Goal: Task Accomplishment & Management: Use online tool/utility

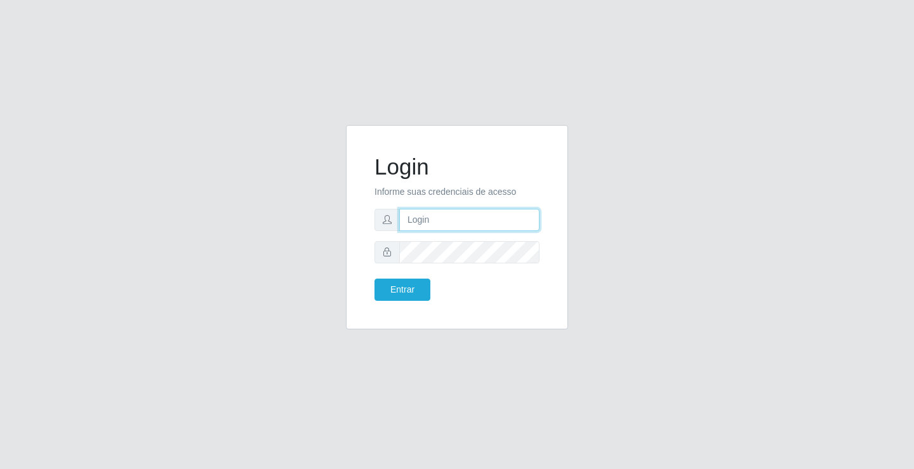
click at [440, 223] on input "text" at bounding box center [469, 220] width 140 height 22
type input "[PERSON_NAME]"
click at [375, 279] on button "Entrar" at bounding box center [403, 290] width 56 height 22
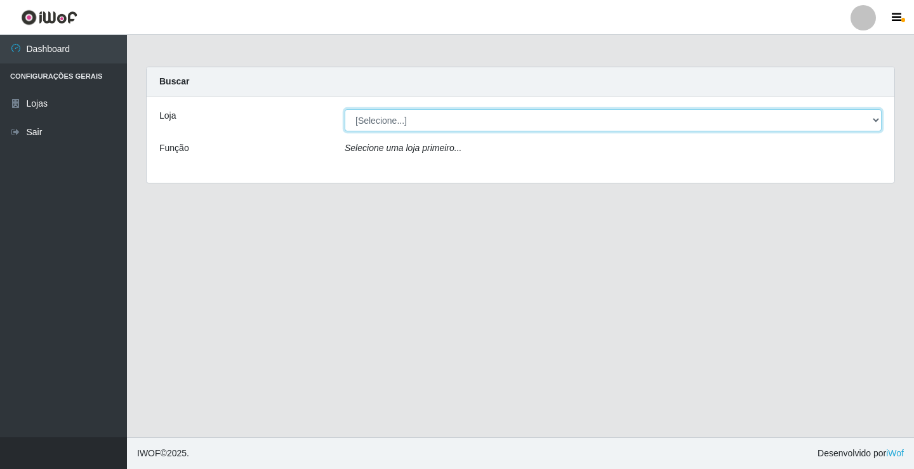
click at [430, 121] on select "[Selecione...] Ideal - Conceição" at bounding box center [613, 120] width 537 height 22
select select "231"
click at [345, 109] on select "[Selecione...] Ideal - Conceição" at bounding box center [613, 120] width 537 height 22
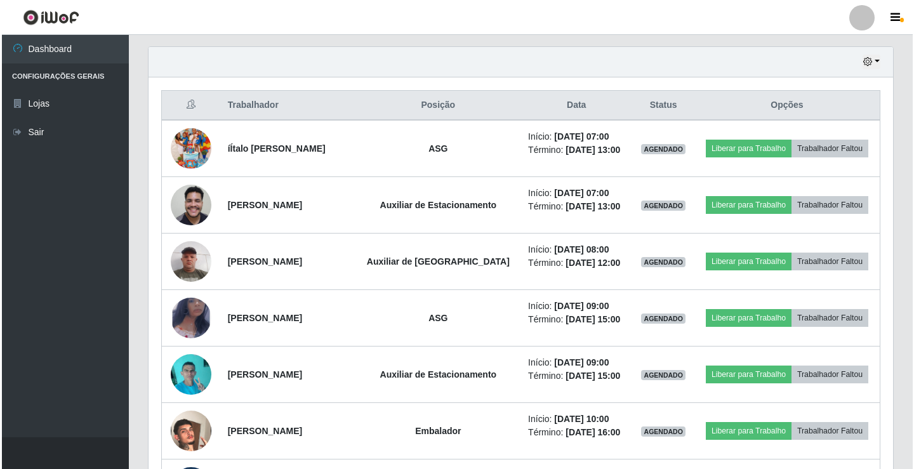
scroll to position [381, 0]
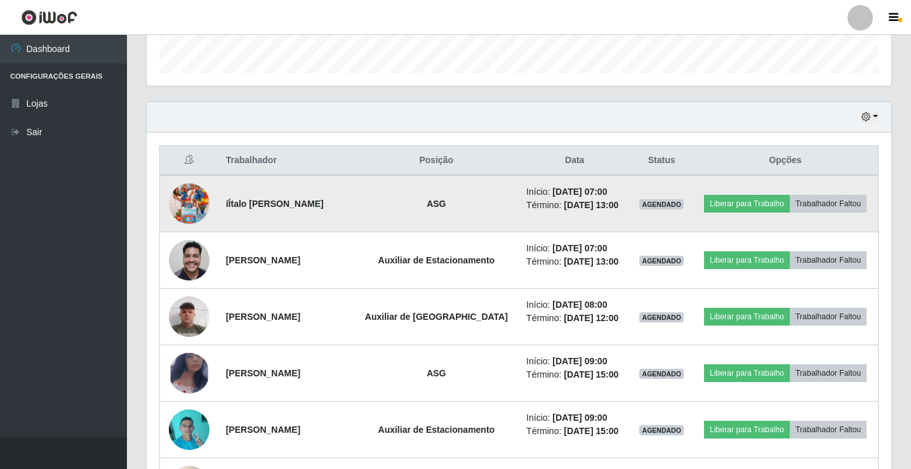
click at [196, 204] on img at bounding box center [189, 204] width 41 height 72
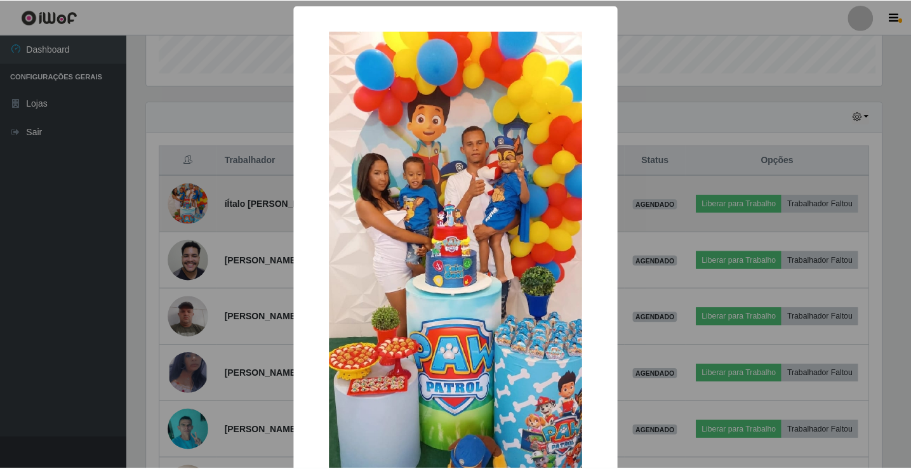
scroll to position [263, 738]
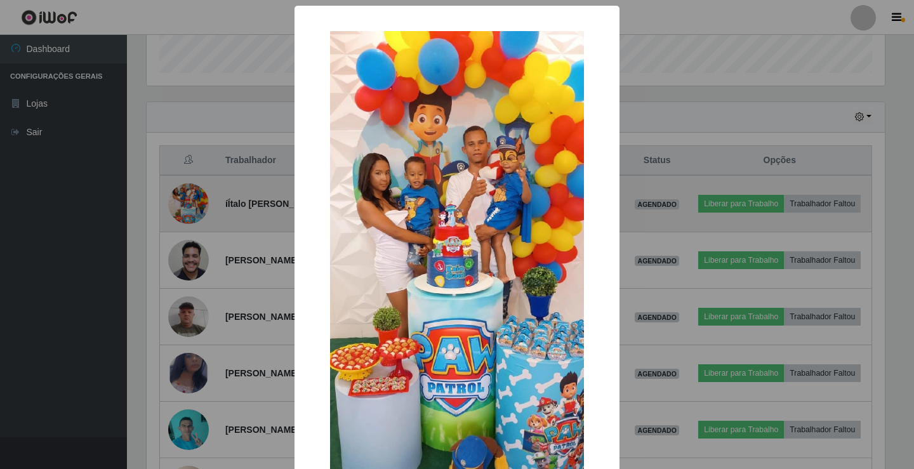
click at [196, 204] on div "× OK Cancel" at bounding box center [457, 234] width 914 height 469
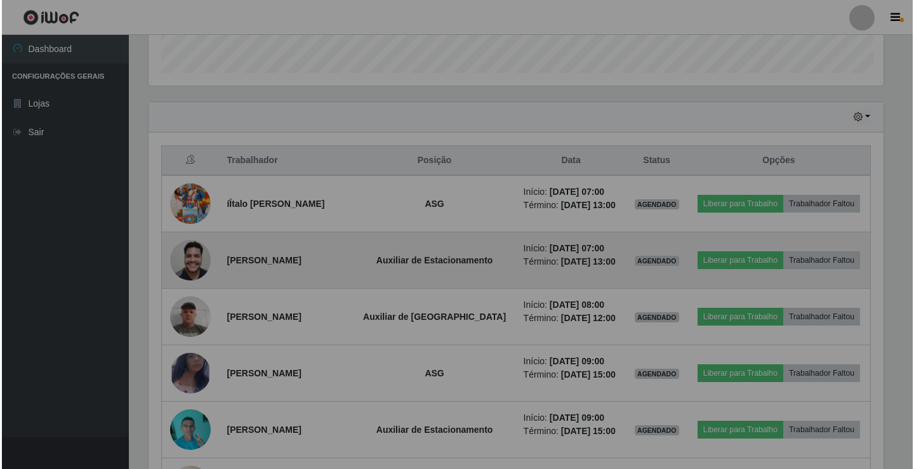
scroll to position [263, 745]
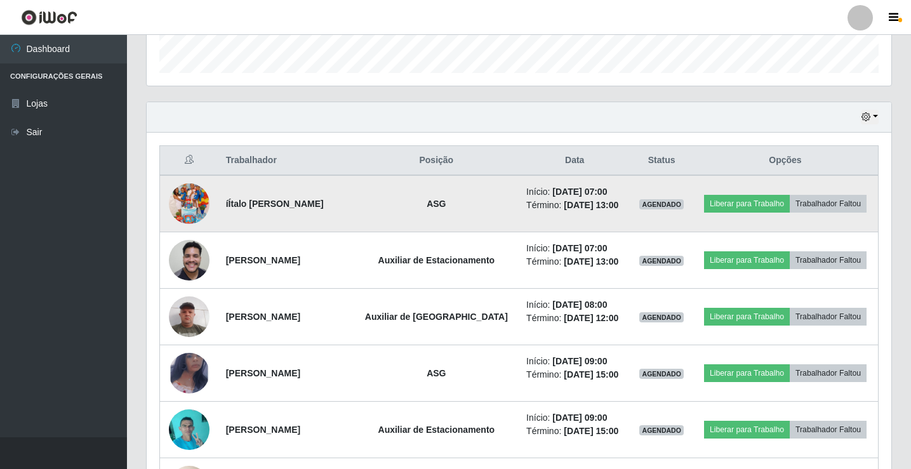
click at [200, 207] on img at bounding box center [189, 204] width 41 height 72
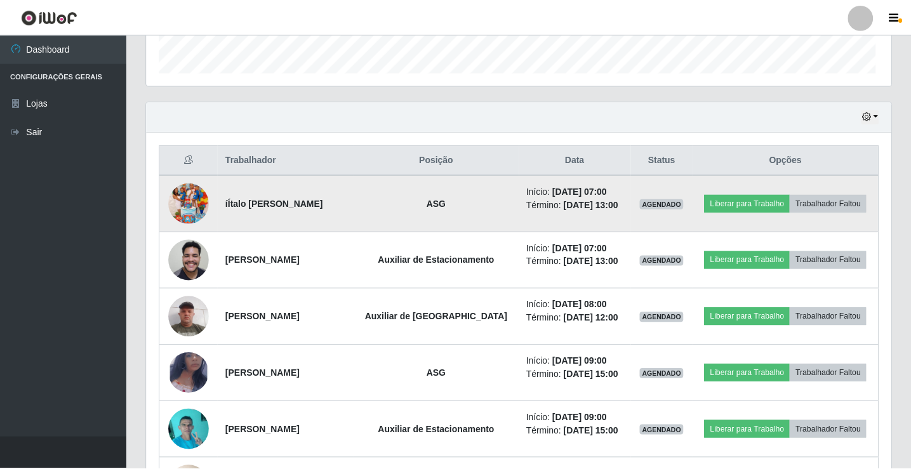
scroll to position [263, 738]
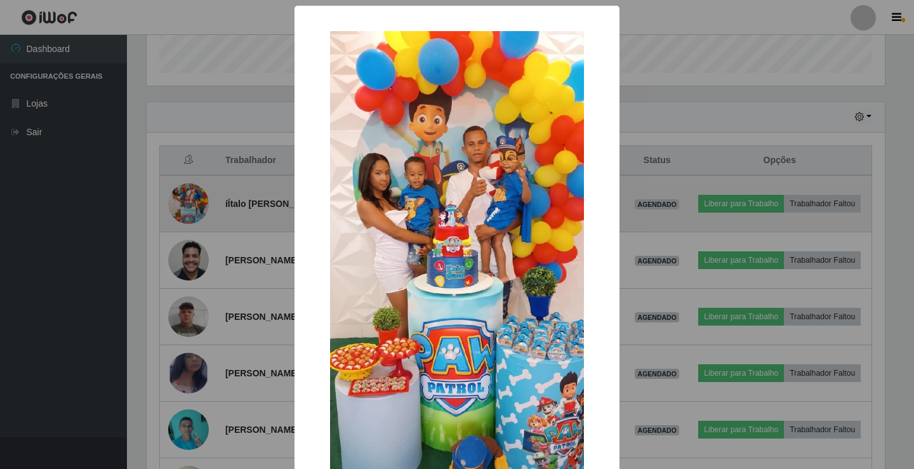
click at [200, 207] on div "× OK Cancel" at bounding box center [457, 234] width 914 height 469
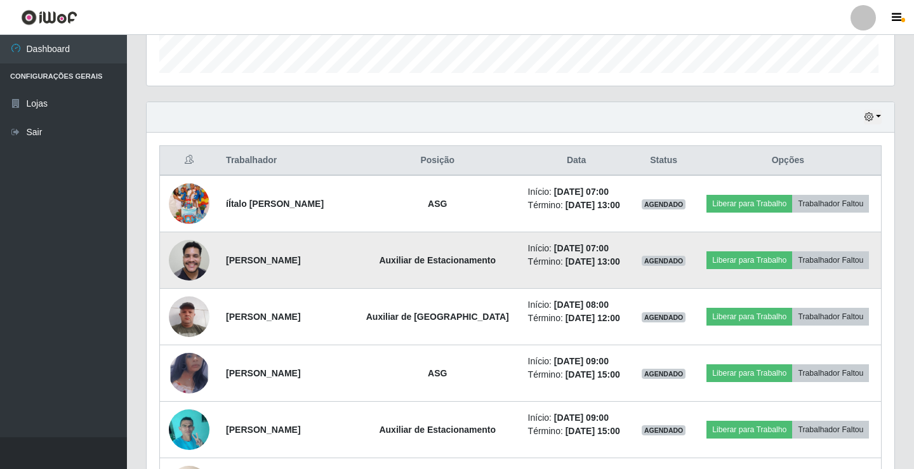
scroll to position [263, 745]
click at [765, 261] on button "Liberar para Trabalho" at bounding box center [747, 260] width 86 height 18
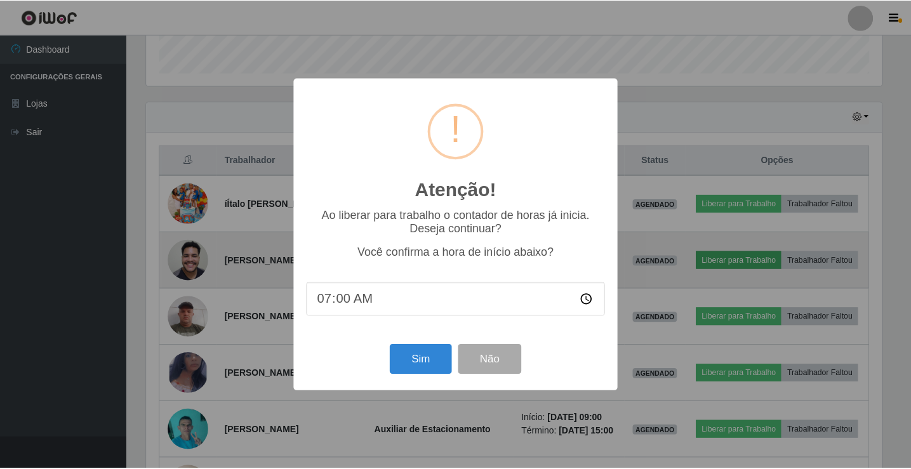
scroll to position [263, 738]
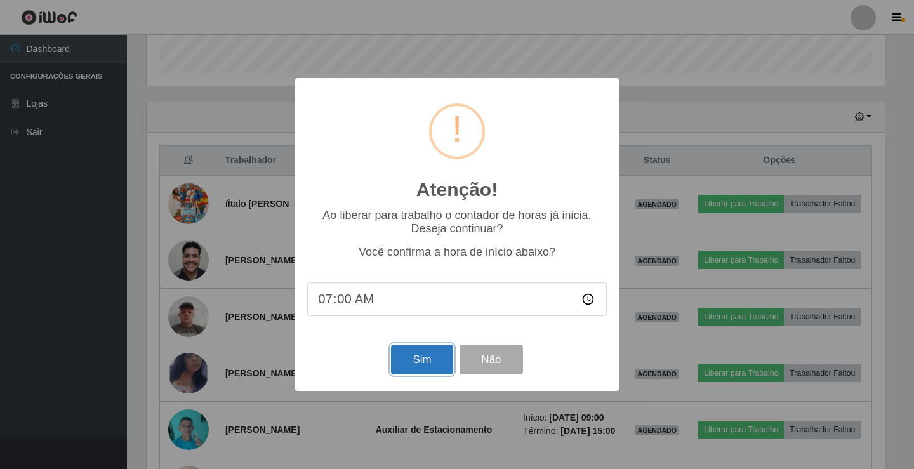
click at [404, 360] on button "Sim" at bounding box center [422, 360] width 62 height 30
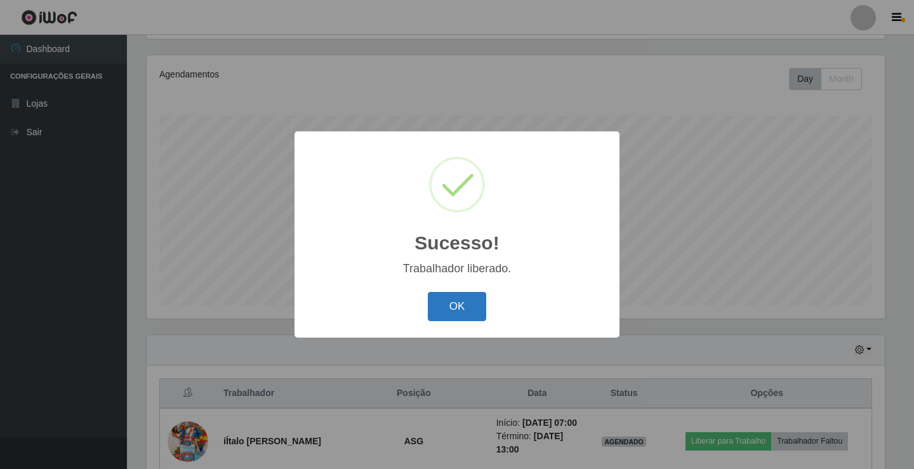
click at [461, 312] on button "OK" at bounding box center [457, 307] width 59 height 30
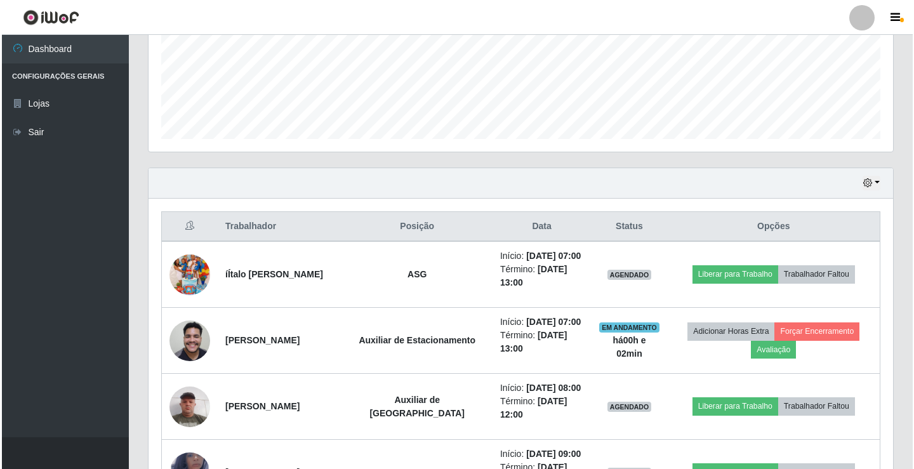
scroll to position [338, 0]
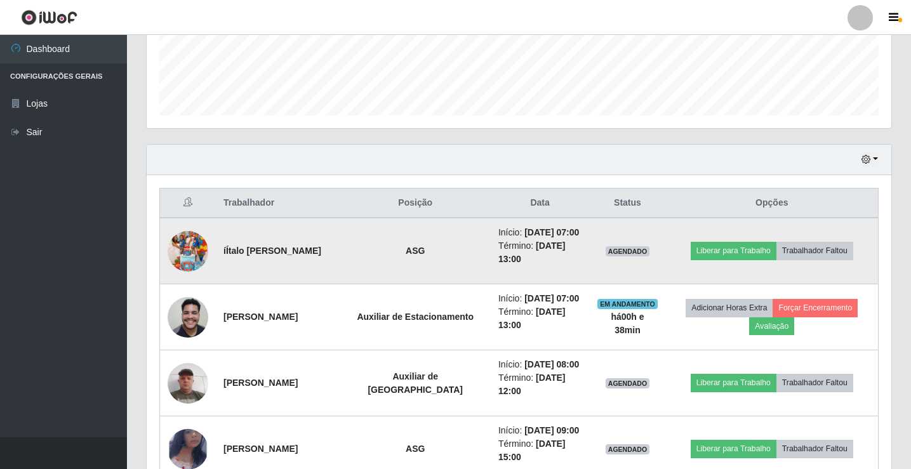
click at [183, 256] on img at bounding box center [188, 251] width 41 height 72
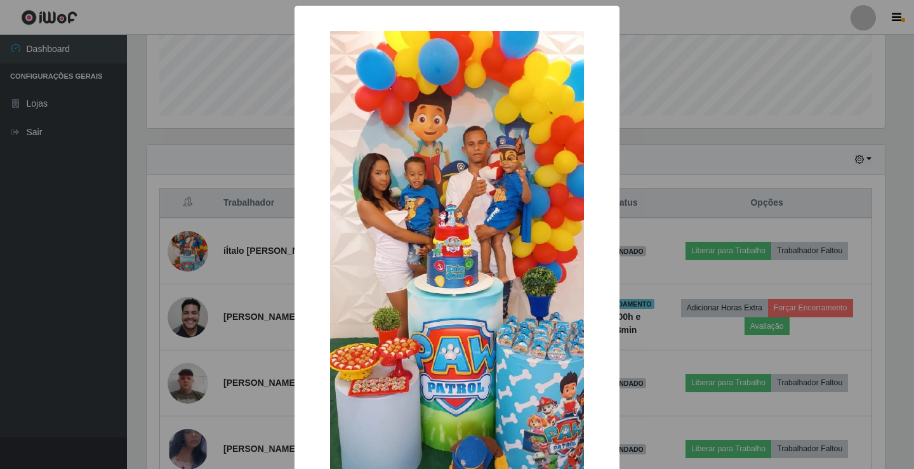
scroll to position [263, 738]
click at [755, 60] on div "× OK Cancel" at bounding box center [457, 234] width 914 height 469
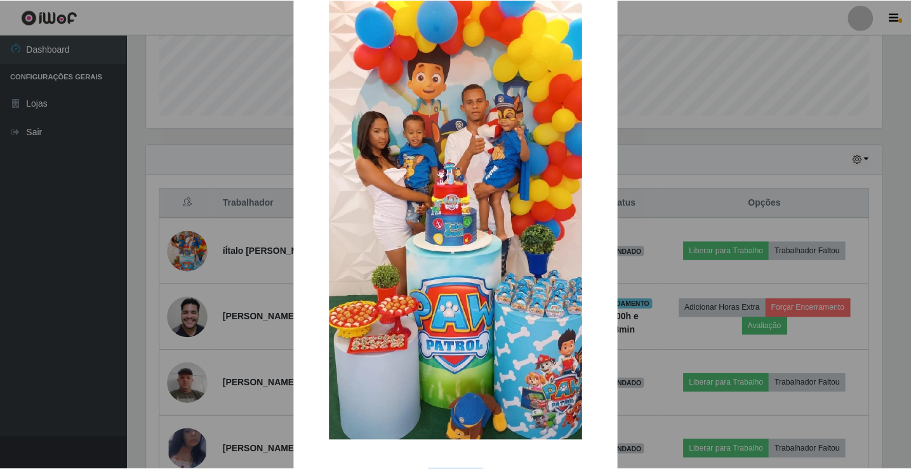
scroll to position [93, 0]
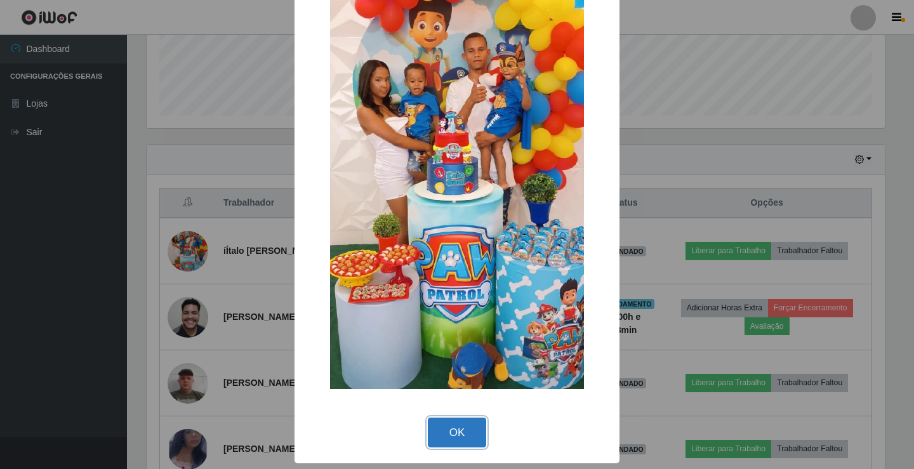
click at [445, 431] on button "OK" at bounding box center [457, 433] width 59 height 30
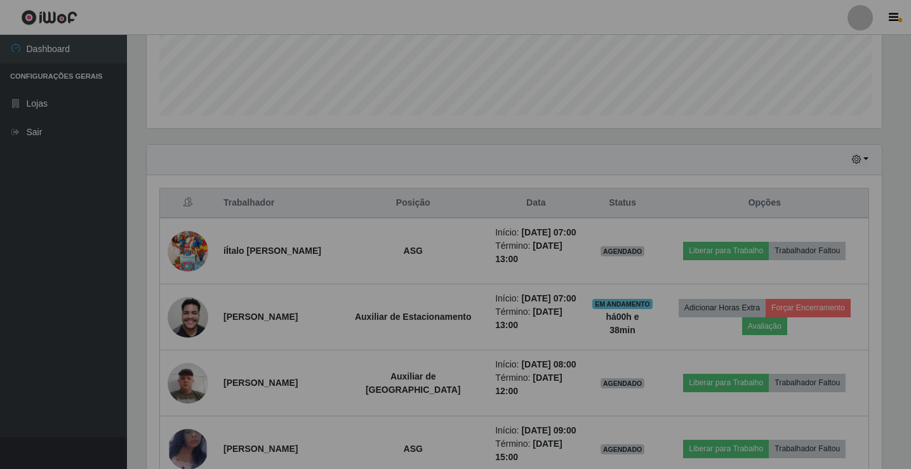
scroll to position [263, 745]
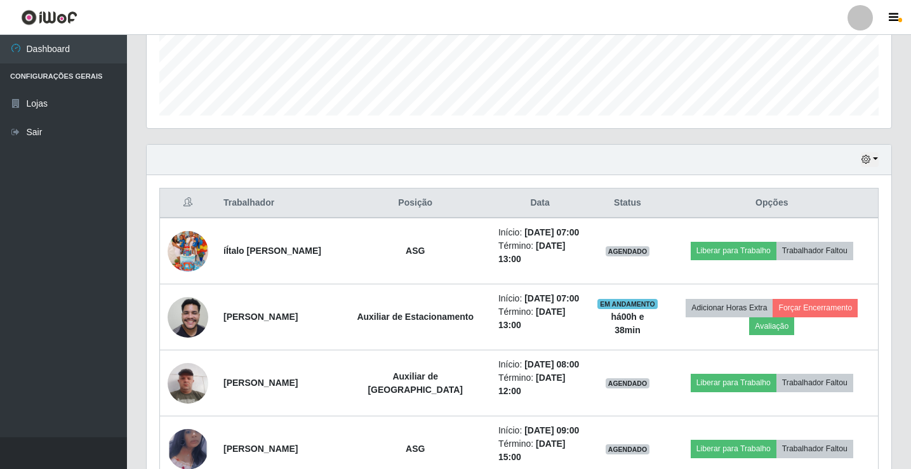
click at [862, 21] on div at bounding box center [859, 17] width 25 height 25
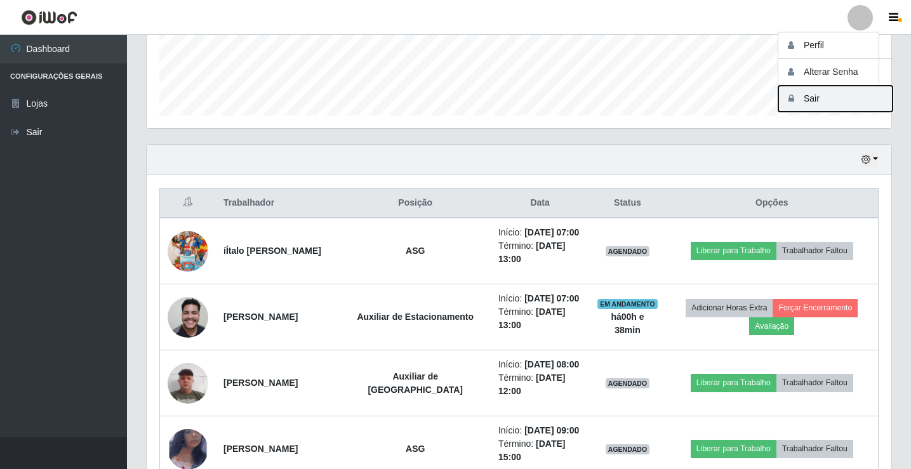
click at [810, 99] on button "Sair" at bounding box center [835, 99] width 114 height 26
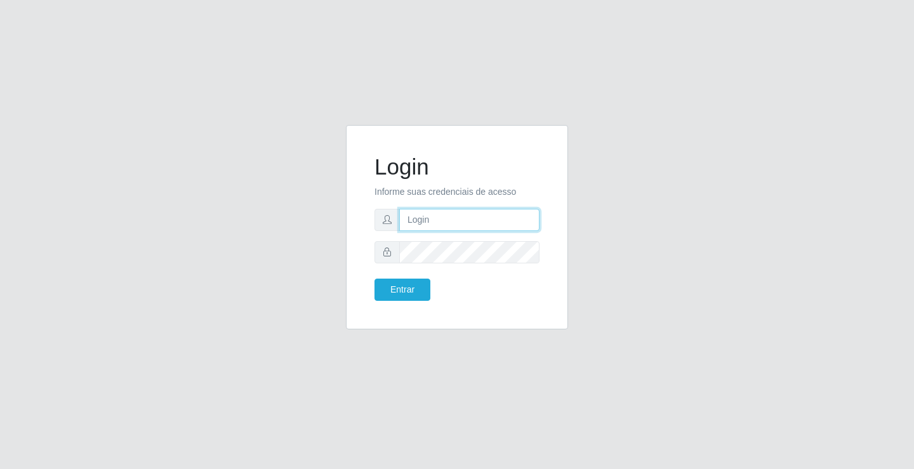
click at [467, 223] on input "text" at bounding box center [469, 220] width 140 height 22
type input "anacarla@ideal"
click at [426, 295] on button "Entrar" at bounding box center [403, 290] width 56 height 22
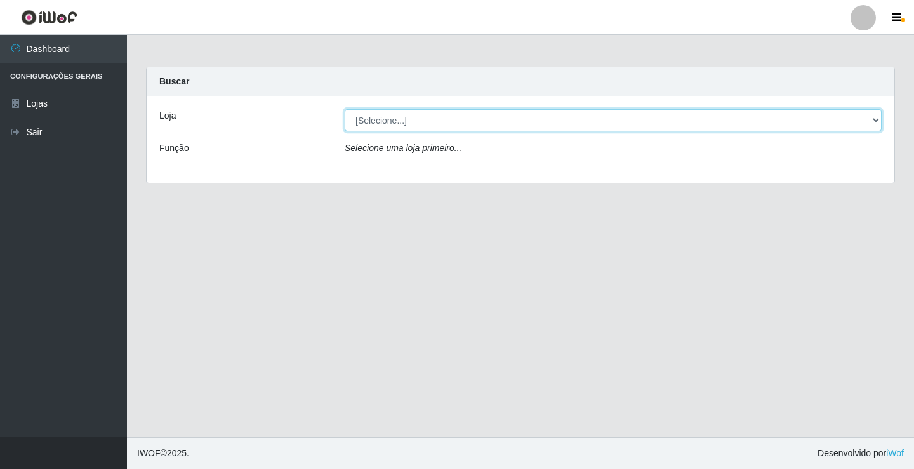
click at [873, 121] on select "[Selecione...] Ideal - Conceição" at bounding box center [613, 120] width 537 height 22
select select "231"
click at [345, 109] on select "[Selecione...] Ideal - Conceição" at bounding box center [613, 120] width 537 height 22
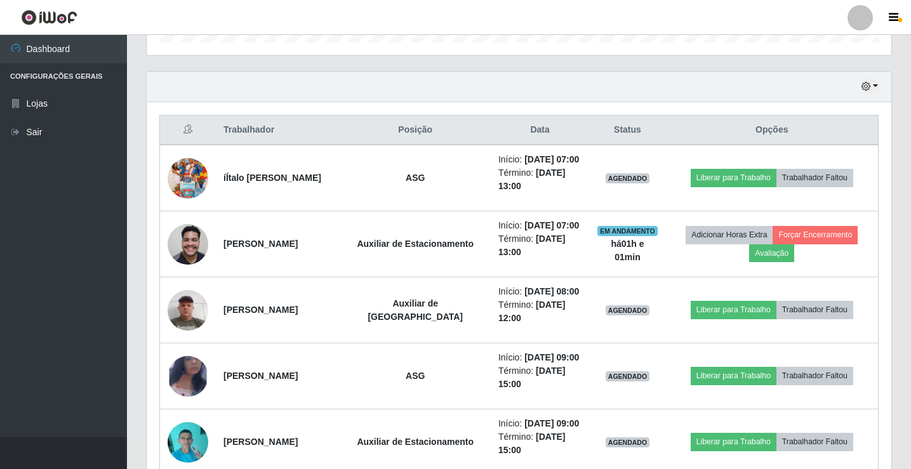
scroll to position [444, 0]
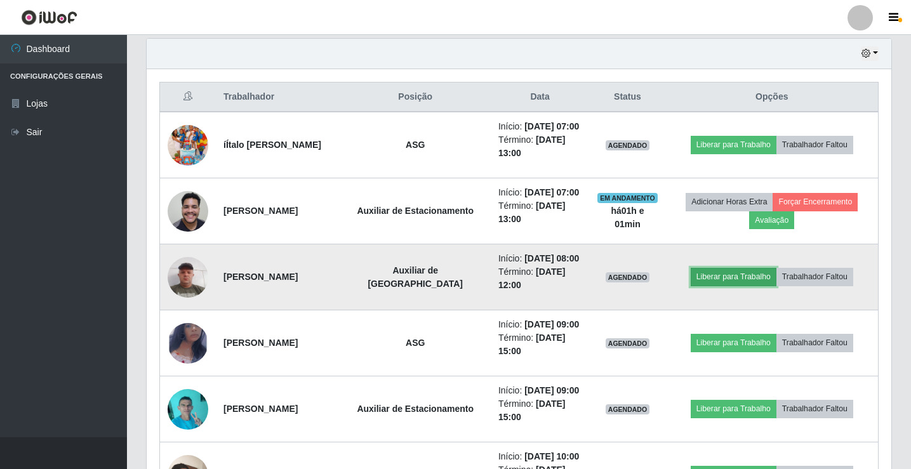
click at [737, 280] on button "Liberar para Trabalho" at bounding box center [734, 277] width 86 height 18
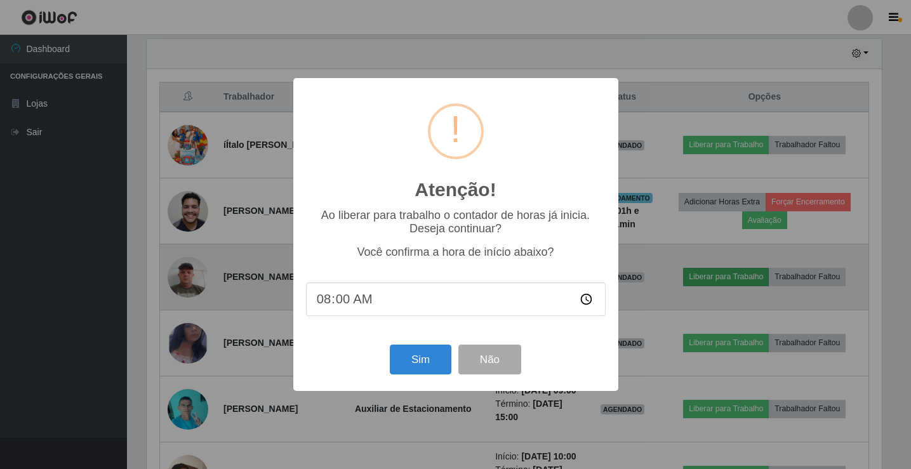
scroll to position [263, 738]
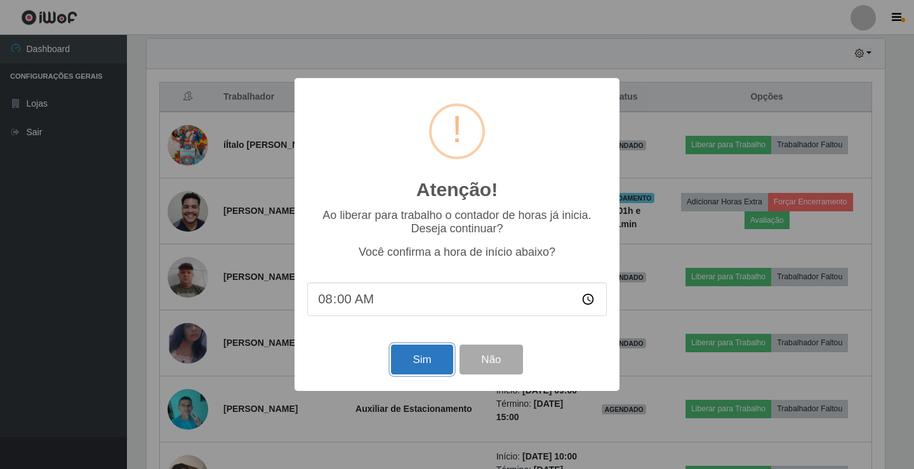
click at [404, 366] on button "Sim" at bounding box center [422, 360] width 62 height 30
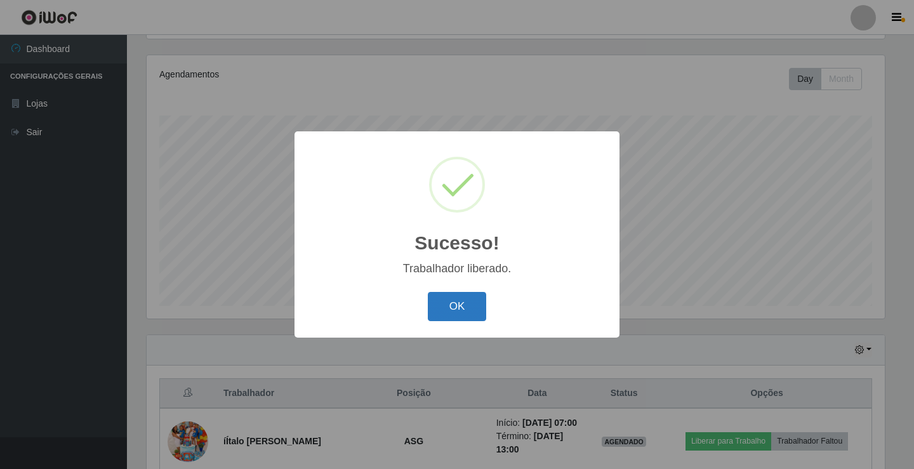
click at [446, 319] on button "OK" at bounding box center [457, 307] width 59 height 30
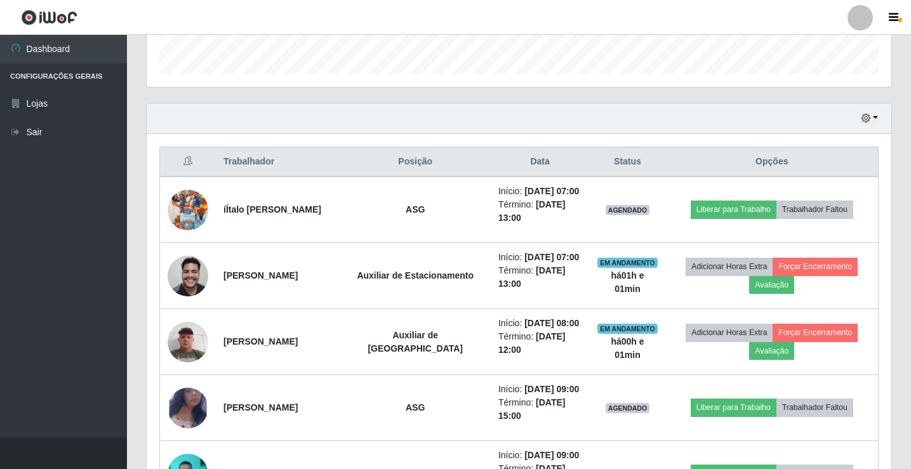
scroll to position [402, 0]
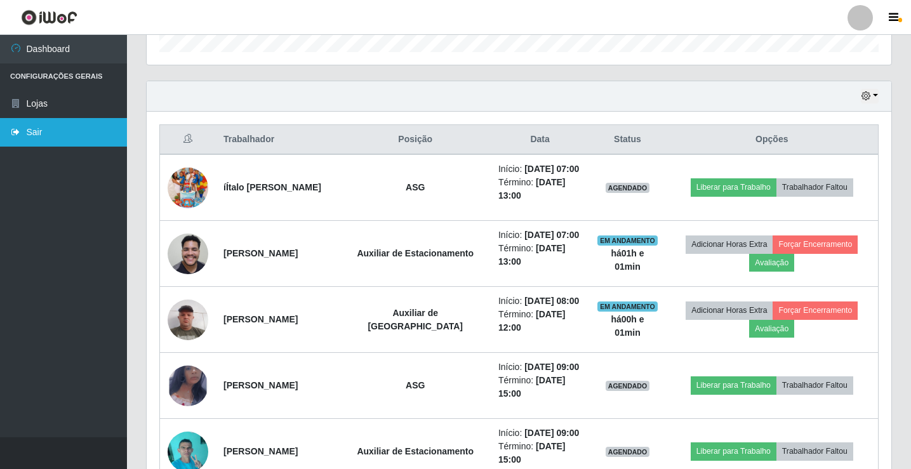
click at [96, 138] on link "Sair" at bounding box center [63, 132] width 127 height 29
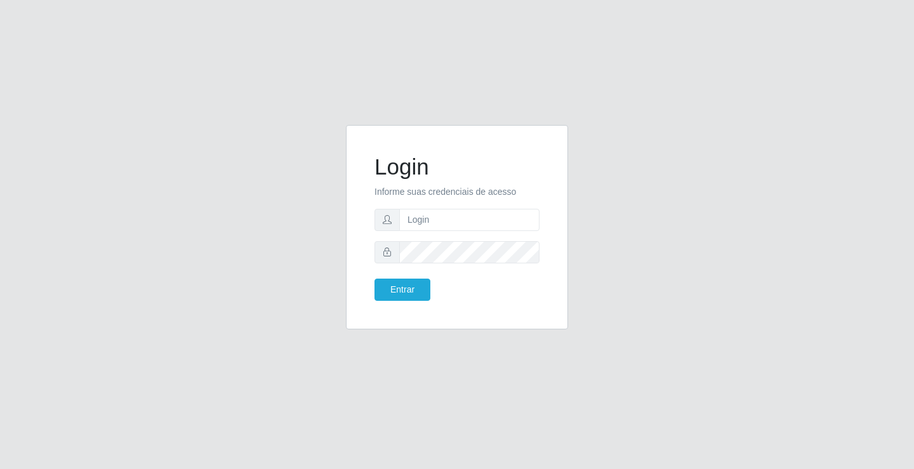
drag, startPoint x: 549, startPoint y: 220, endPoint x: 526, endPoint y: 224, distance: 23.2
click at [548, 220] on div "Login Informe suas credenciais de acesso Entrar" at bounding box center [457, 227] width 190 height 173
click at [528, 223] on input "text" at bounding box center [469, 220] width 140 height 22
type input "[PERSON_NAME]"
click at [375, 279] on button "Entrar" at bounding box center [403, 290] width 56 height 22
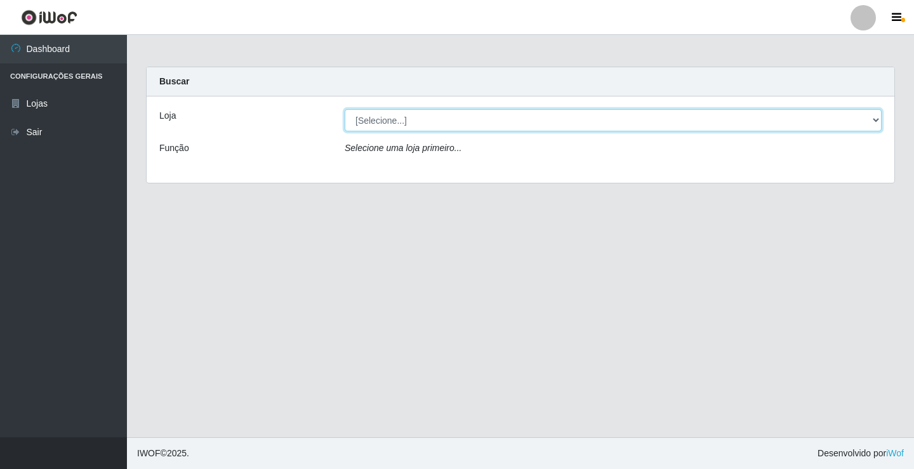
drag, startPoint x: 463, startPoint y: 118, endPoint x: 470, endPoint y: 124, distance: 9.4
click at [467, 120] on select "[Selecione...] Ideal - Conceição" at bounding box center [613, 120] width 537 height 22
select select "231"
click at [345, 109] on select "[Selecione...] Ideal - Conceição" at bounding box center [613, 120] width 537 height 22
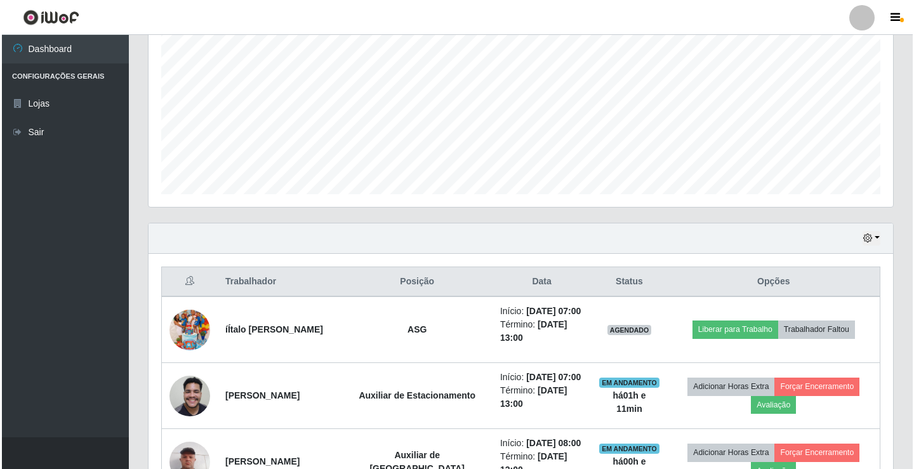
scroll to position [381, 0]
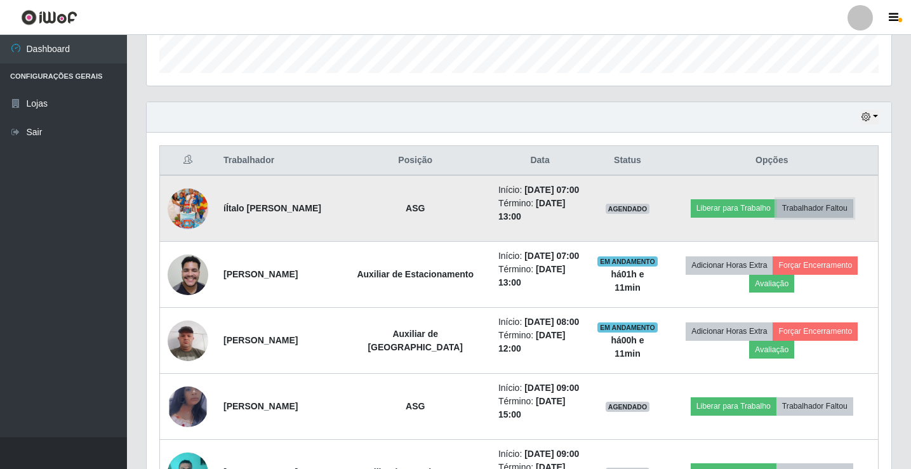
click at [808, 207] on button "Trabalhador Faltou" at bounding box center [814, 208] width 77 height 18
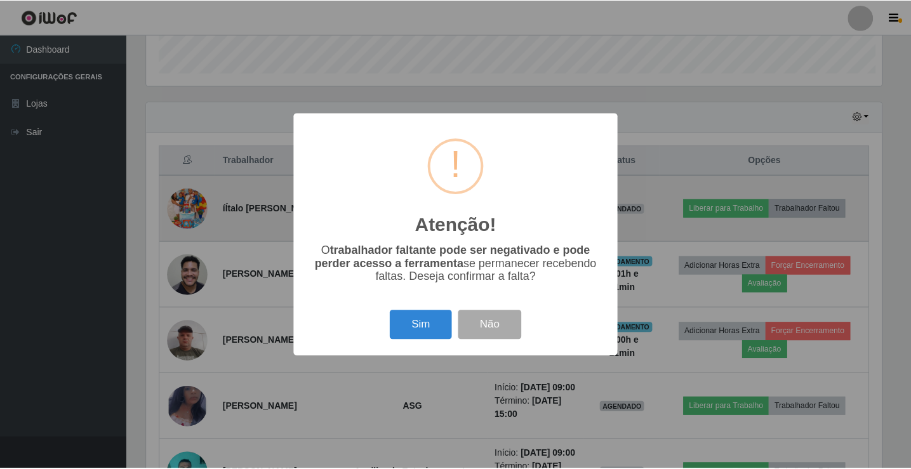
scroll to position [263, 738]
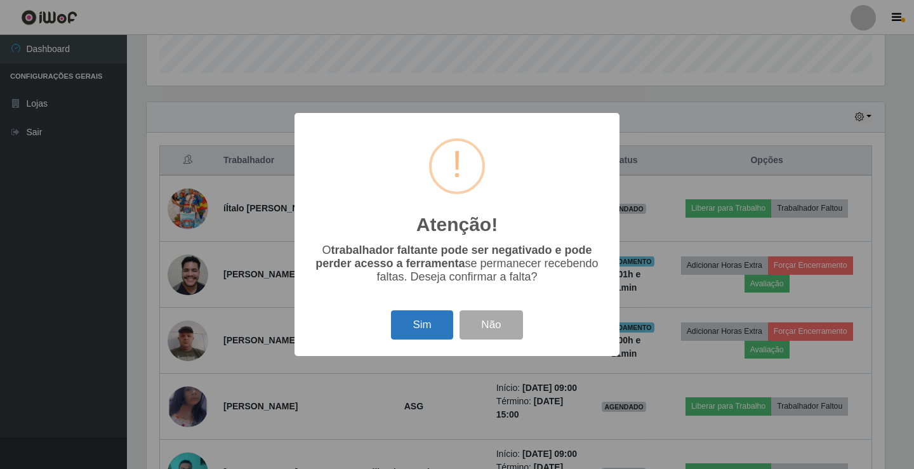
click at [432, 326] on button "Sim" at bounding box center [422, 325] width 62 height 30
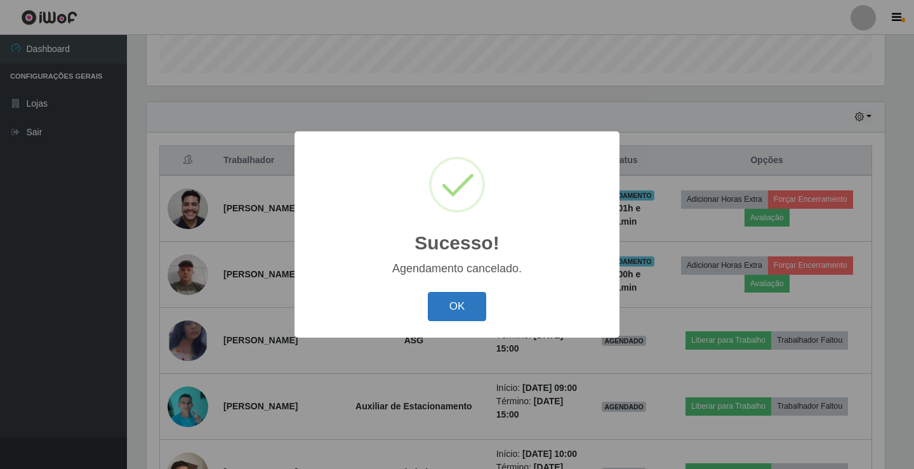
click at [455, 307] on button "OK" at bounding box center [457, 307] width 59 height 30
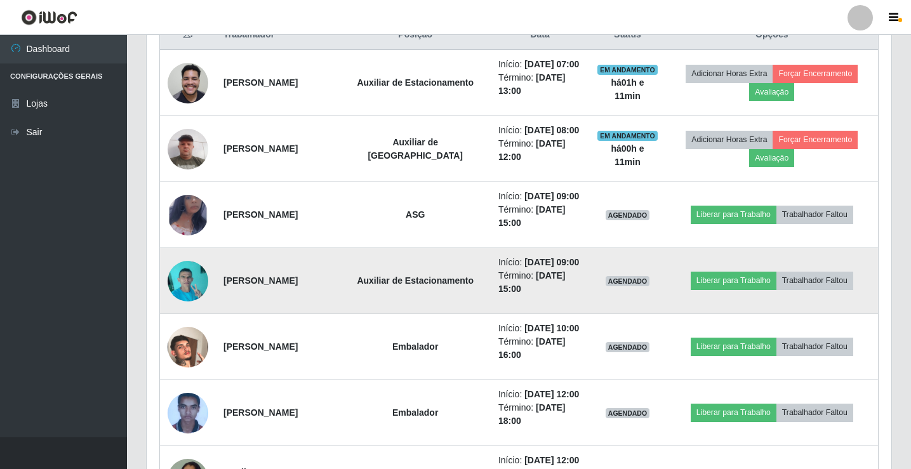
scroll to position [508, 0]
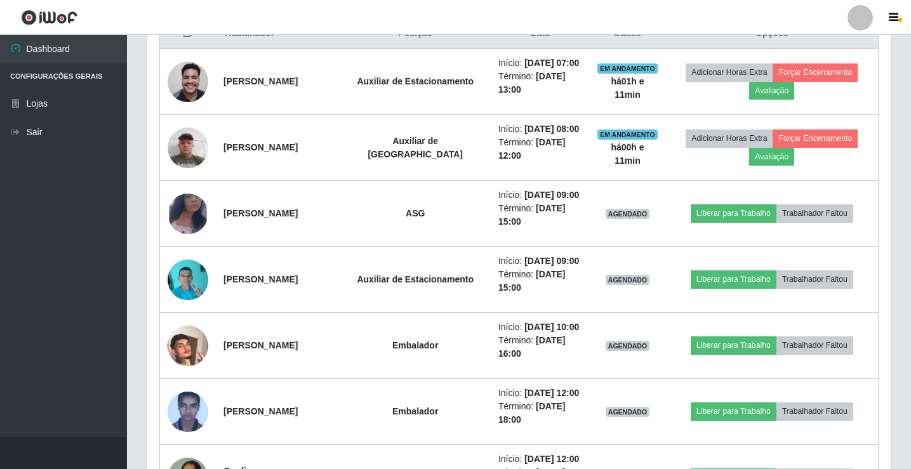
click at [874, 11] on link at bounding box center [860, 17] width 38 height 25
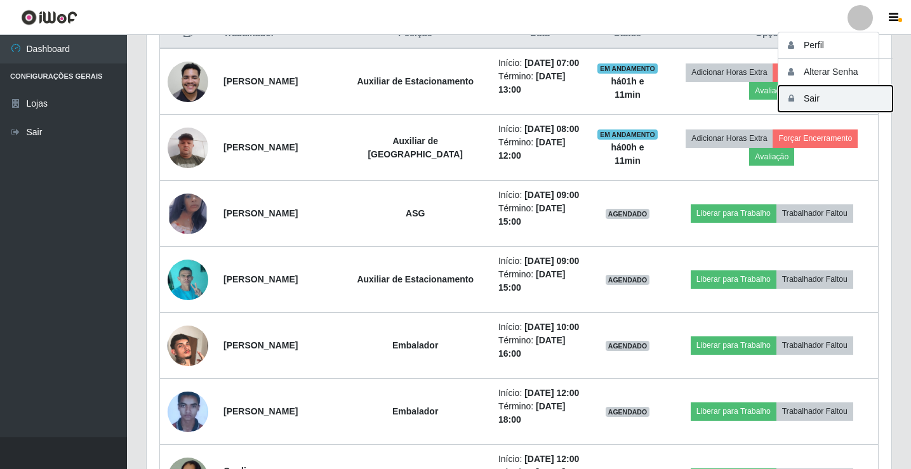
click at [859, 97] on button "Sair" at bounding box center [835, 99] width 114 height 26
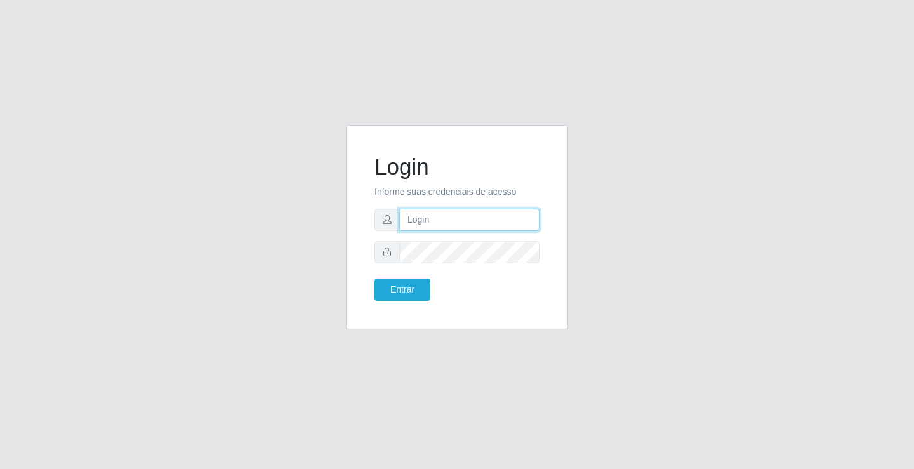
click at [434, 213] on input "text" at bounding box center [469, 220] width 140 height 22
type input "anacarla@ideal"
click at [400, 294] on button "Entrar" at bounding box center [403, 290] width 56 height 22
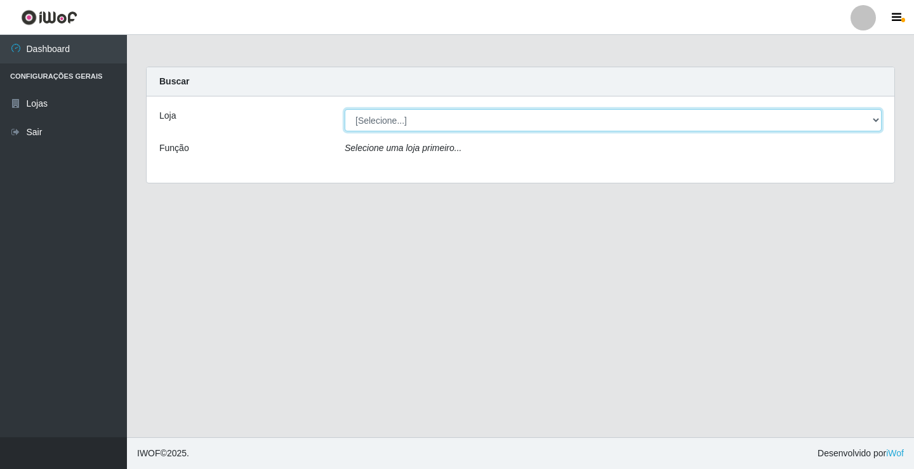
click at [875, 121] on select "[Selecione...] Ideal - Conceição" at bounding box center [613, 120] width 537 height 22
select select "231"
click at [345, 109] on select "[Selecione...] Ideal - Conceição" at bounding box center [613, 120] width 537 height 22
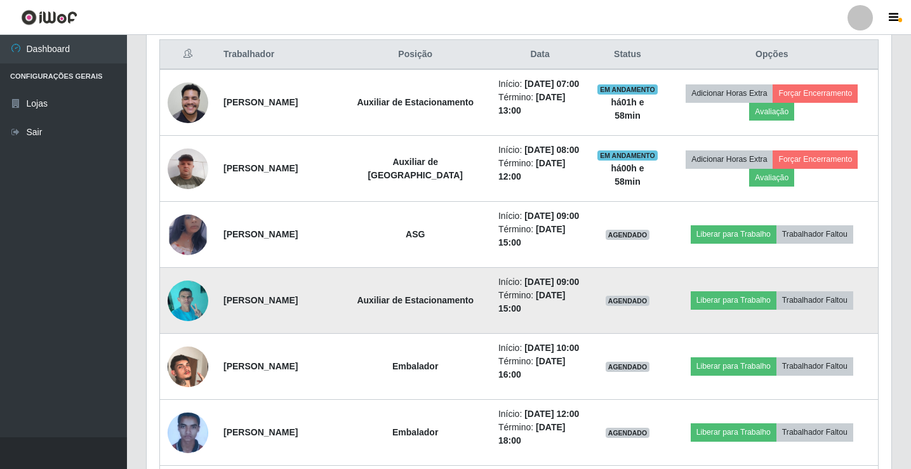
scroll to position [508, 0]
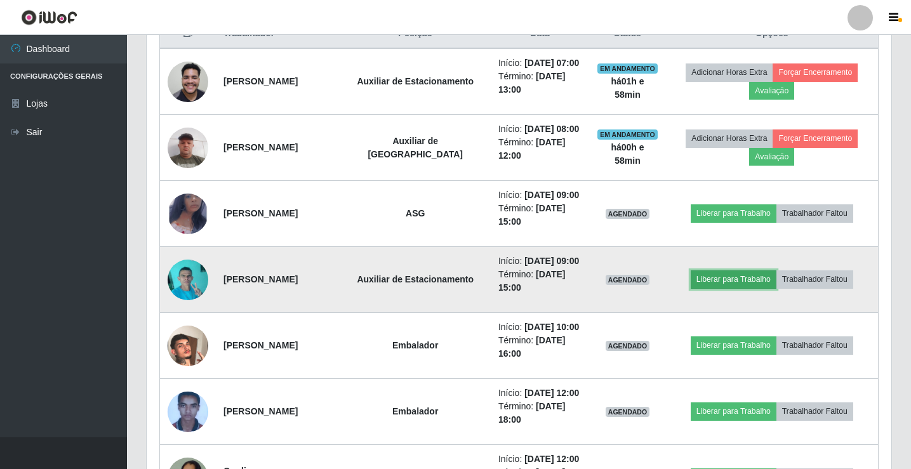
click at [731, 276] on button "Liberar para Trabalho" at bounding box center [734, 279] width 86 height 18
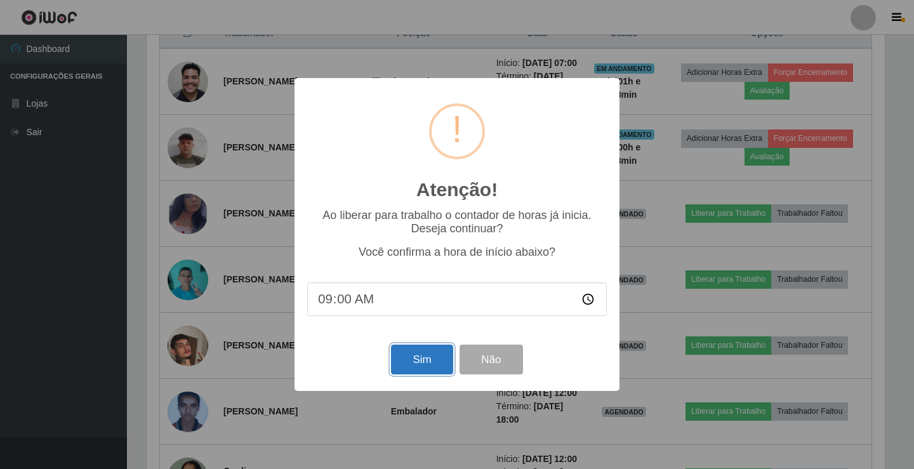
click at [420, 370] on button "Sim" at bounding box center [422, 360] width 62 height 30
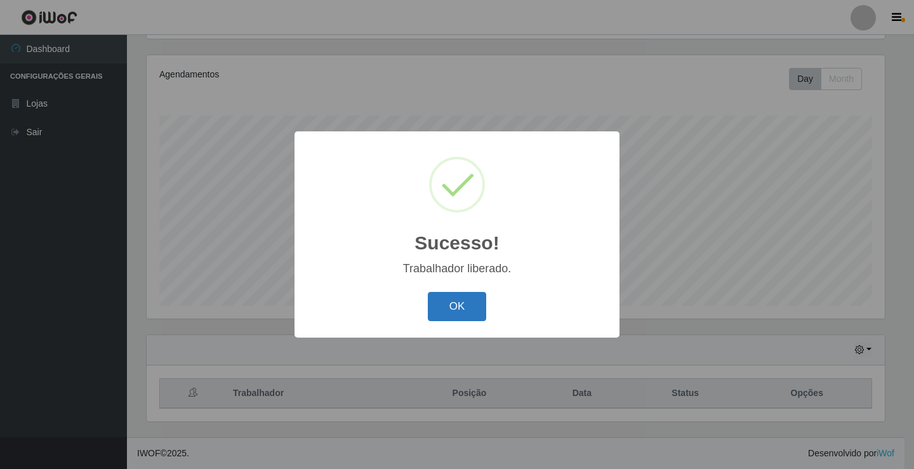
click at [464, 305] on button "OK" at bounding box center [457, 307] width 59 height 30
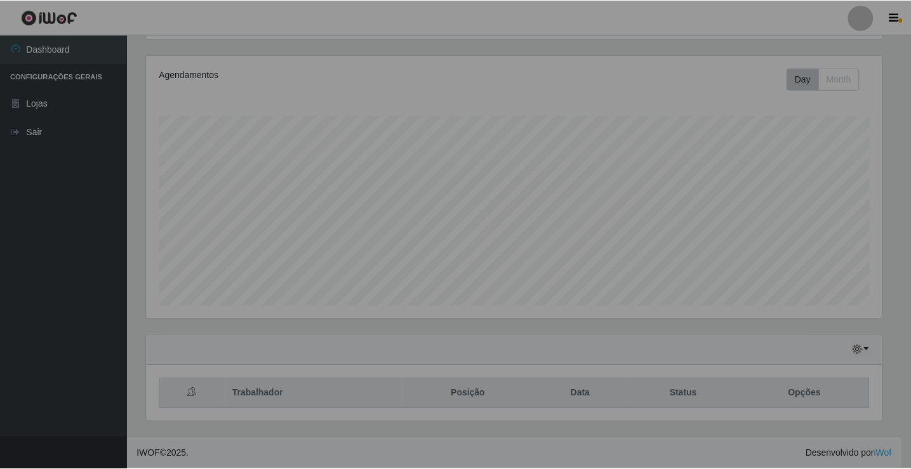
scroll to position [263, 745]
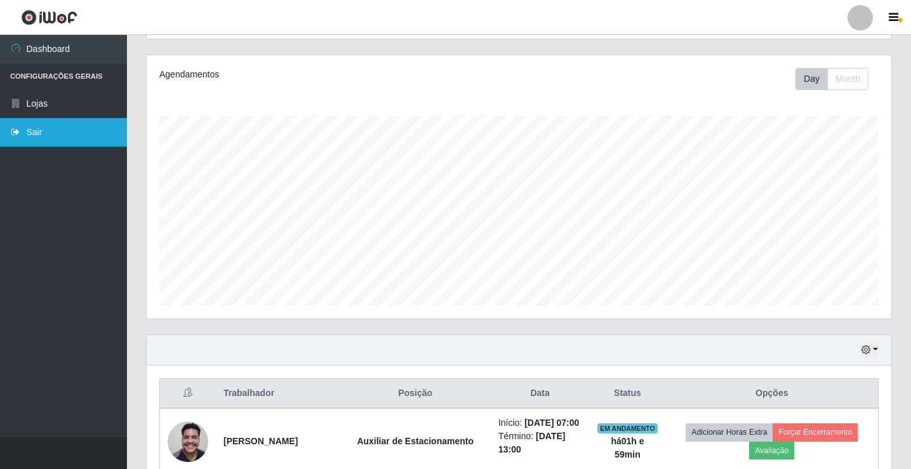
click at [33, 133] on link "Sair" at bounding box center [63, 132] width 127 height 29
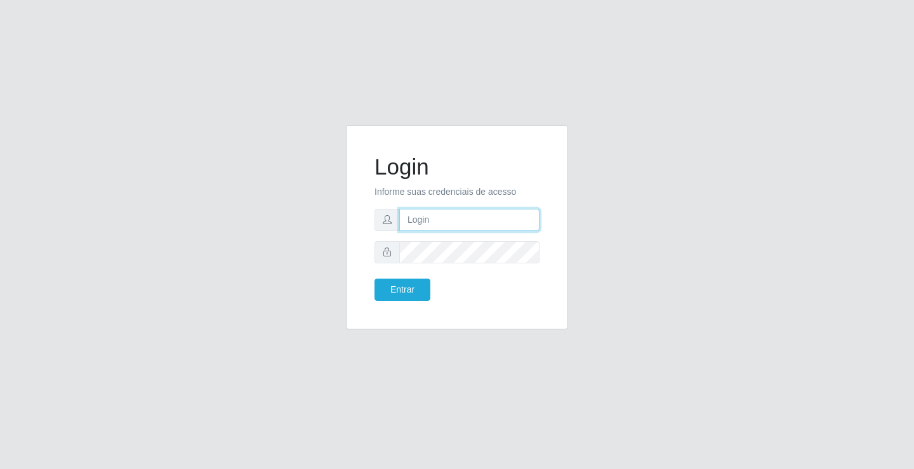
click at [482, 215] on input "text" at bounding box center [469, 220] width 140 height 22
type input "anacarla@ideal"
click at [405, 286] on button "Entrar" at bounding box center [403, 290] width 56 height 22
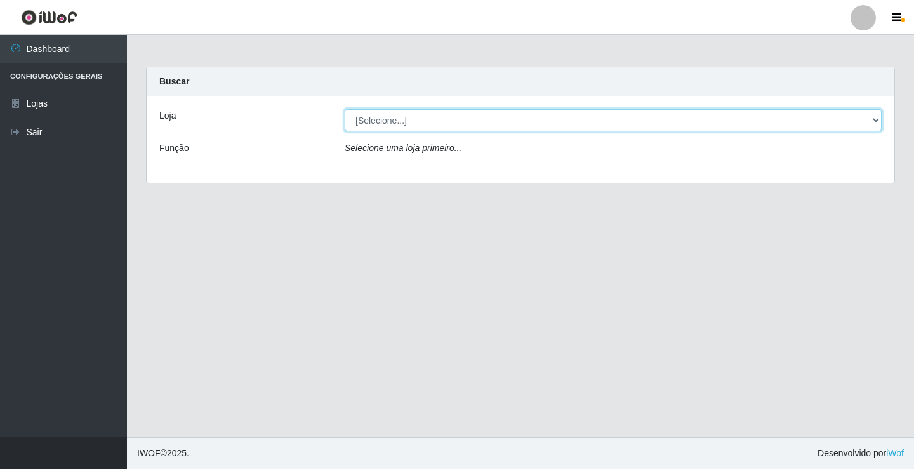
click at [876, 116] on select "[Selecione...] Ideal - Conceição" at bounding box center [613, 120] width 537 height 22
select select "231"
click at [345, 109] on select "[Selecione...] Ideal - Conceição" at bounding box center [613, 120] width 537 height 22
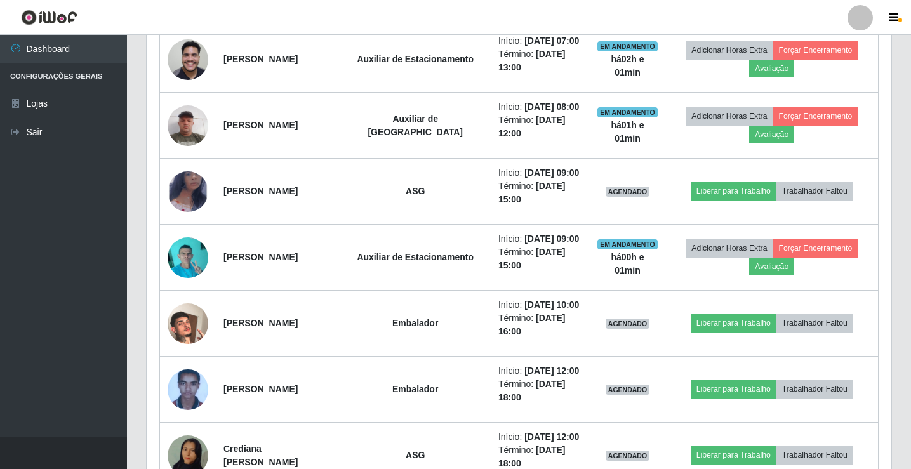
scroll to position [508, 0]
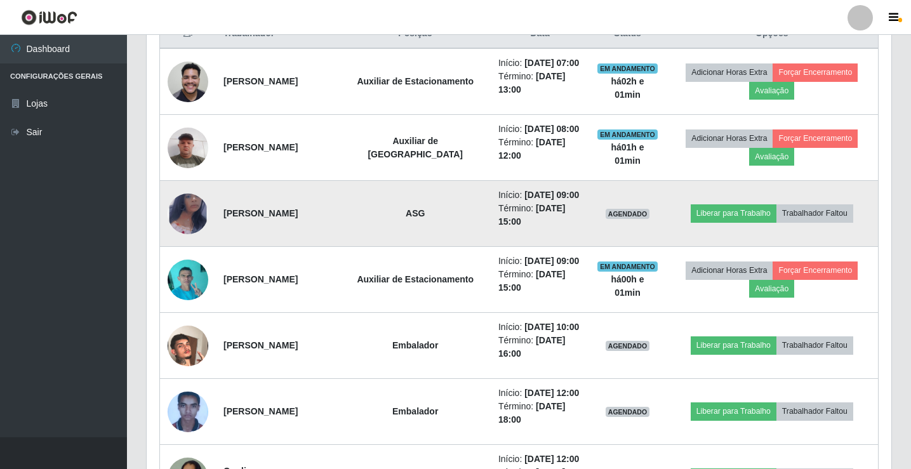
click at [178, 201] on img at bounding box center [188, 213] width 41 height 66
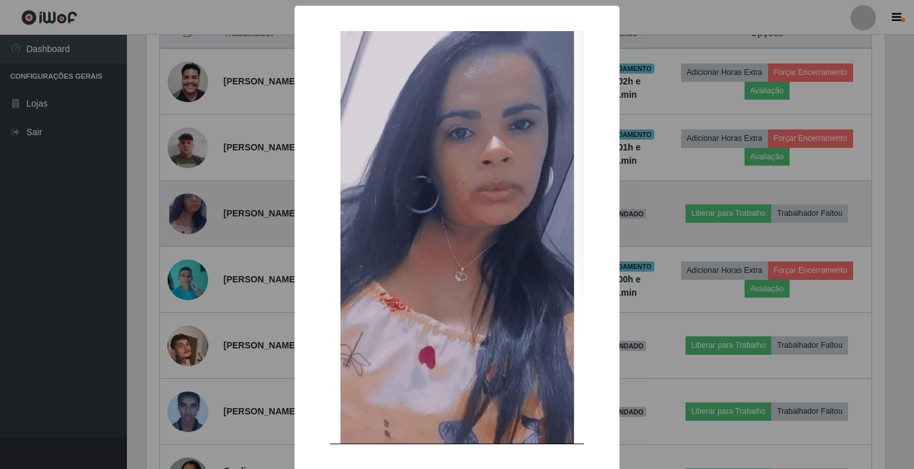
click at [178, 201] on div "× OK Cancel" at bounding box center [457, 234] width 914 height 469
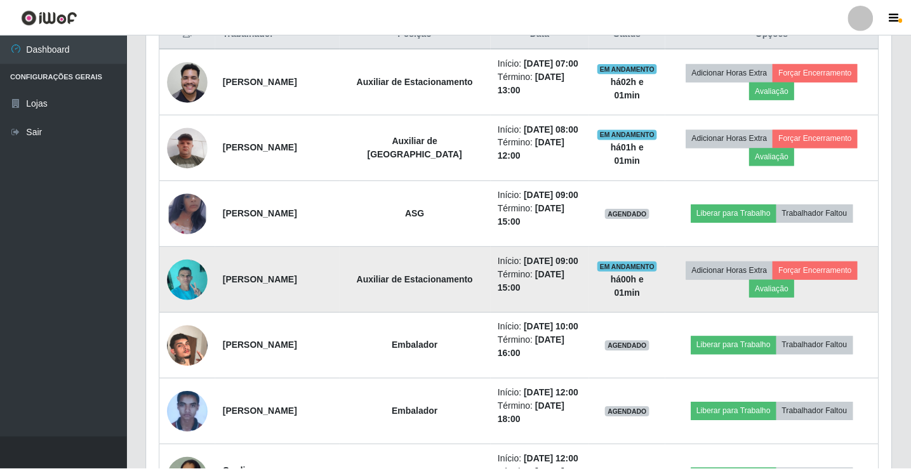
scroll to position [263, 745]
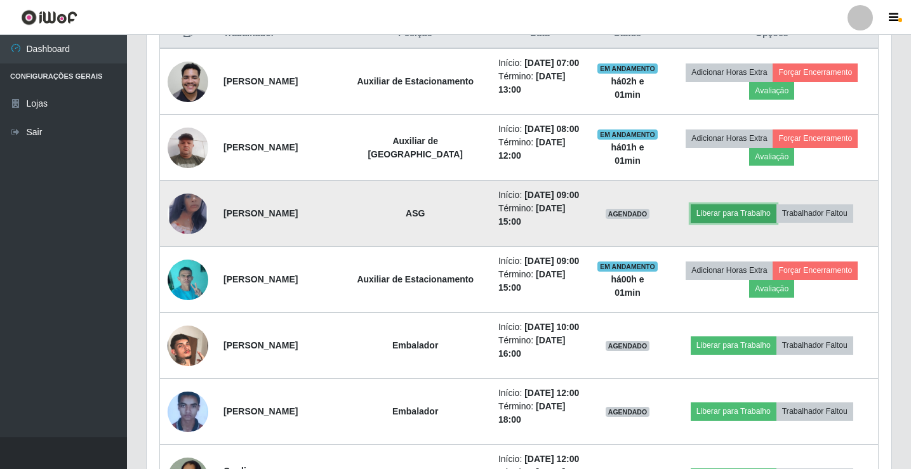
click at [722, 214] on button "Liberar para Trabalho" at bounding box center [734, 213] width 86 height 18
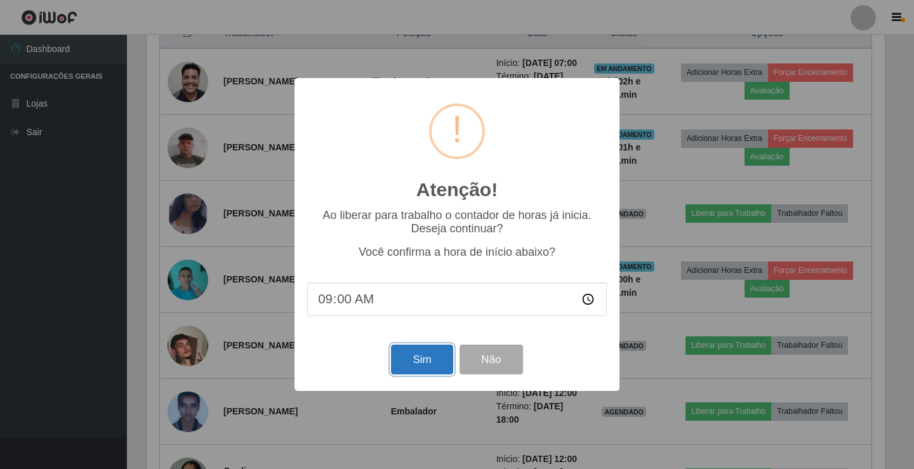
click at [413, 364] on button "Sim" at bounding box center [422, 360] width 62 height 30
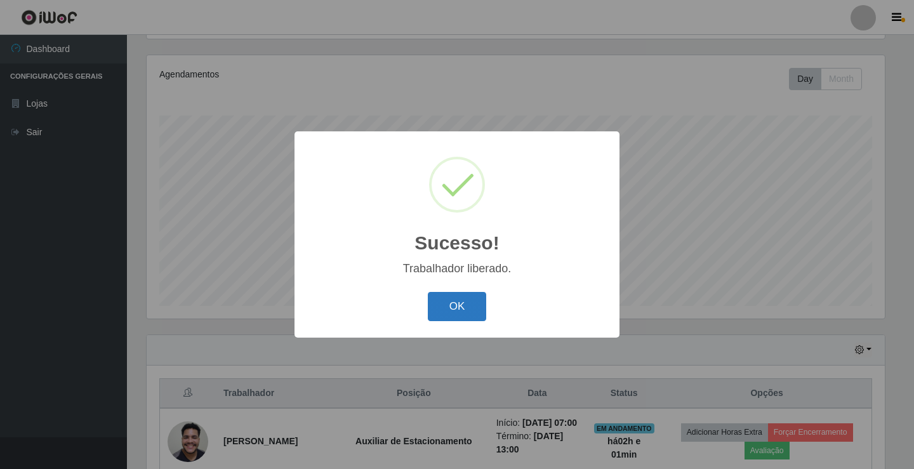
click at [454, 309] on button "OK" at bounding box center [457, 307] width 59 height 30
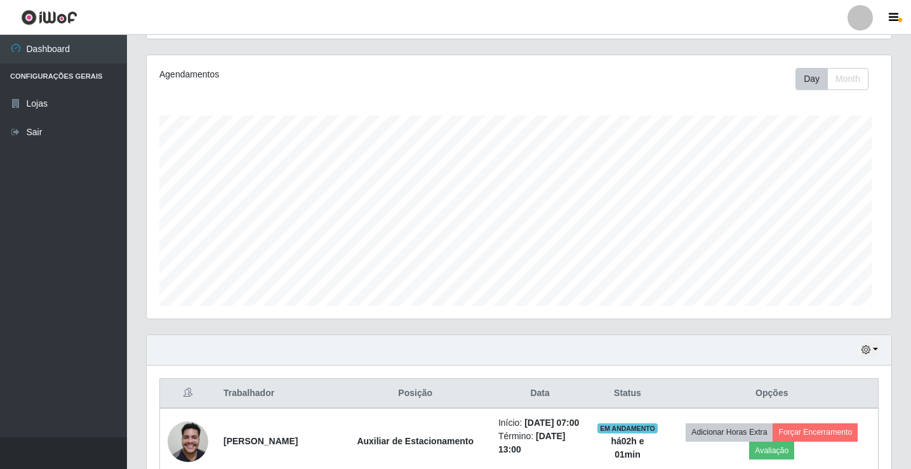
scroll to position [263, 745]
click at [41, 142] on link "Sair" at bounding box center [63, 132] width 127 height 29
